Goal: Find specific page/section: Find specific page/section

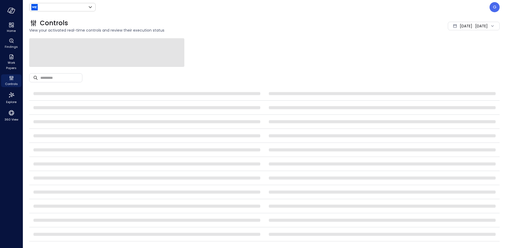
type input "******"
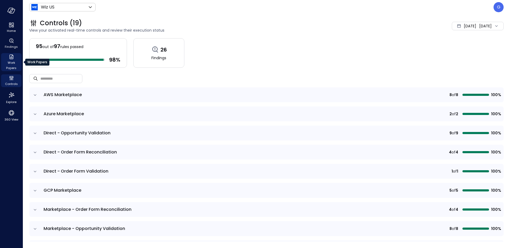
click at [12, 63] on span "Work Papers" at bounding box center [11, 65] width 16 height 11
